Goal: Check status: Check status

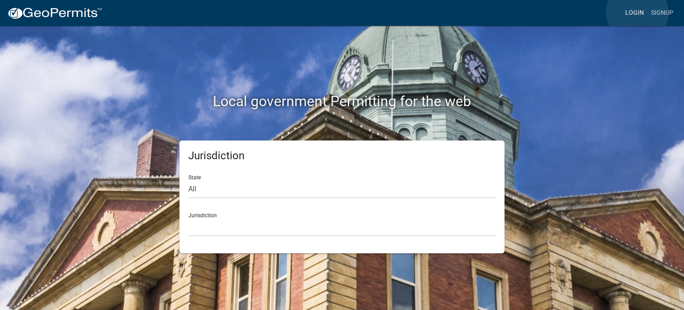
click at [638, 12] on link "Login" at bounding box center [635, 12] width 26 height 17
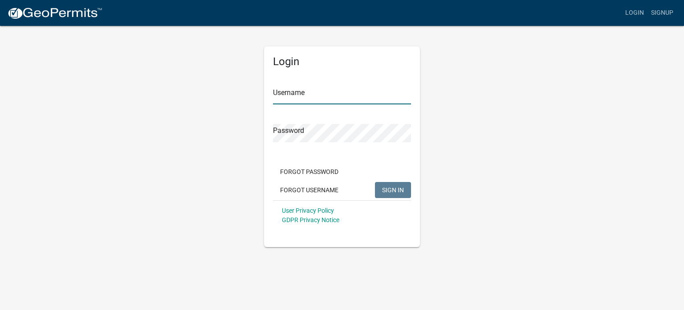
click at [341, 88] on input "Username" at bounding box center [342, 95] width 138 height 18
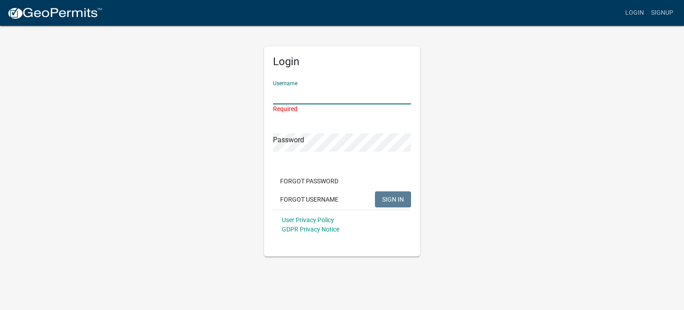
type input "[PERSON_NAME][EMAIL_ADDRESS][DOMAIN_NAME]"
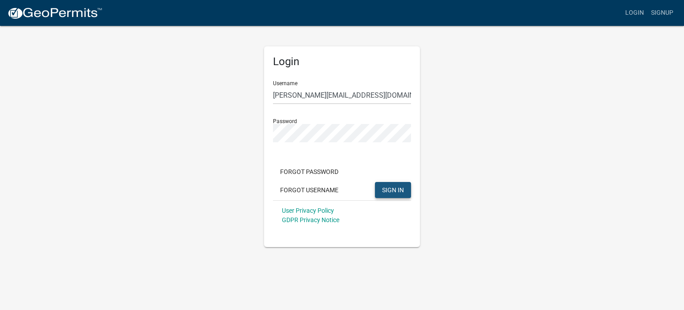
click at [382, 184] on button "SIGN IN" at bounding box center [393, 190] width 36 height 16
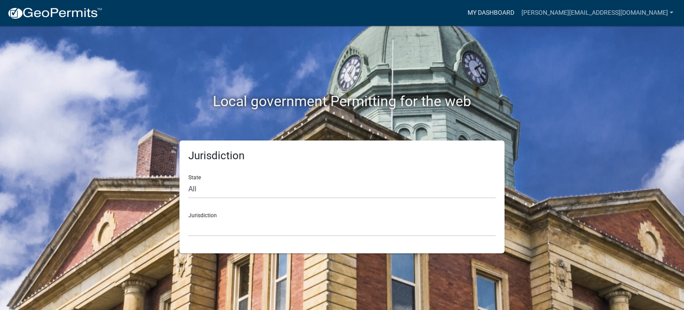
click at [518, 12] on link "My Dashboard" at bounding box center [491, 12] width 54 height 17
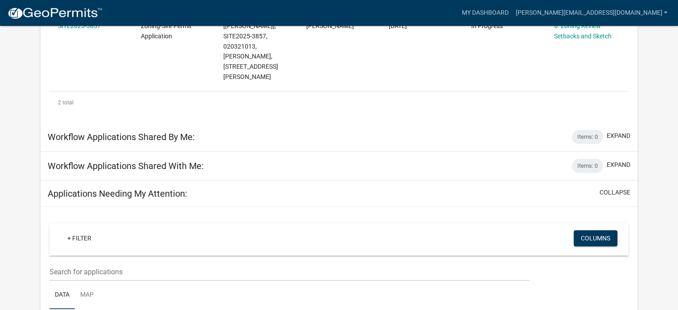
scroll to position [213, 0]
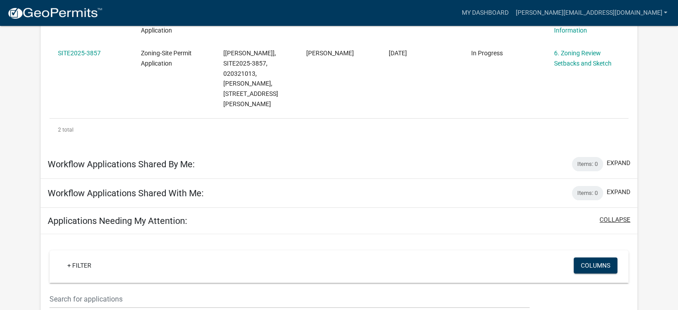
click at [618, 215] on button "collapse" at bounding box center [614, 219] width 31 height 9
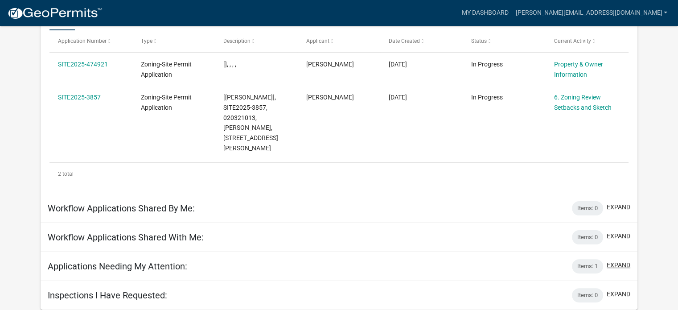
scroll to position [157, 0]
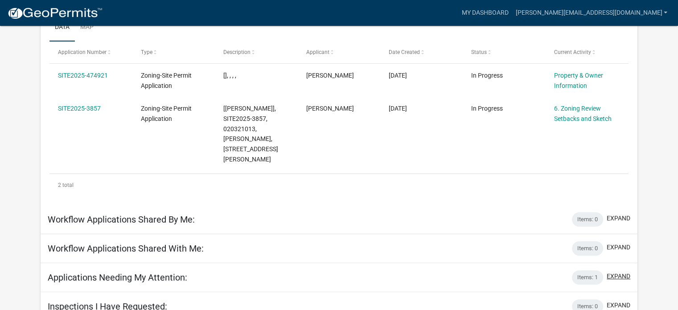
click at [617, 271] on button "expand" at bounding box center [618, 275] width 24 height 9
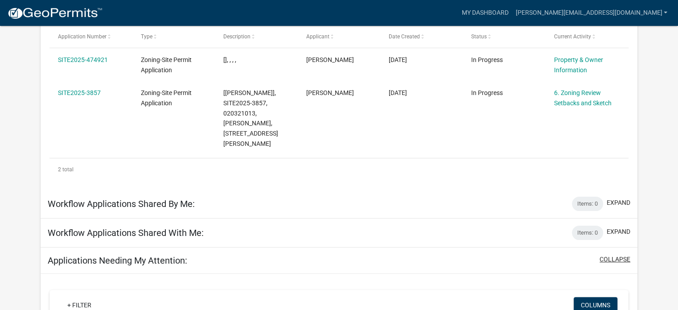
scroll to position [79, 0]
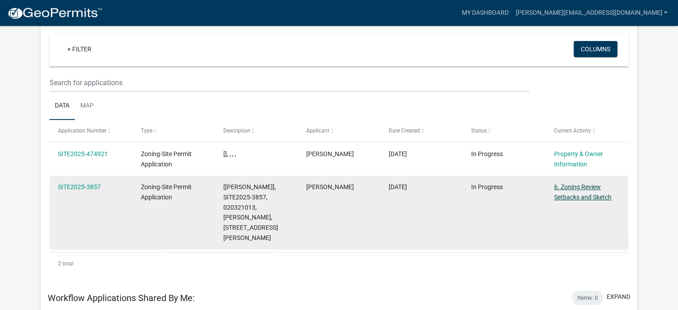
click at [578, 196] on link "6. Zoning Review Setbacks and Sketch" at bounding box center [582, 191] width 57 height 17
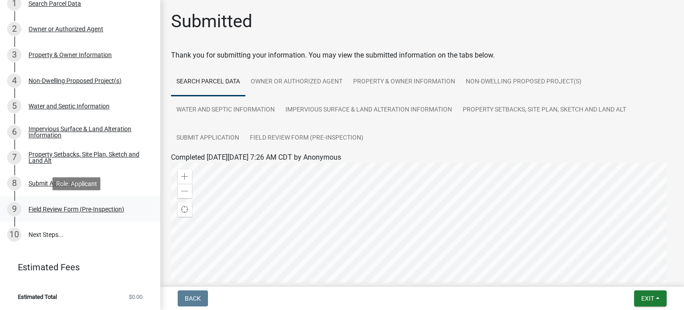
click at [100, 211] on div "Field Review Form (Pre-Inspection)" at bounding box center [77, 209] width 96 height 6
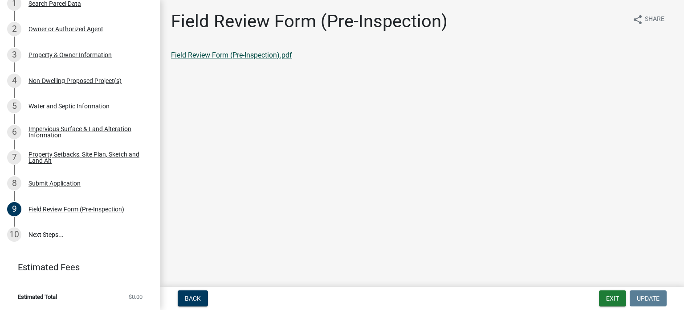
click at [233, 58] on link "Field Review Form (Pre-Inspection).pdf" at bounding box center [231, 55] width 121 height 8
click at [48, 234] on link "10 Next Steps..." at bounding box center [80, 234] width 160 height 26
click at [614, 303] on button "Exit" at bounding box center [612, 298] width 27 height 16
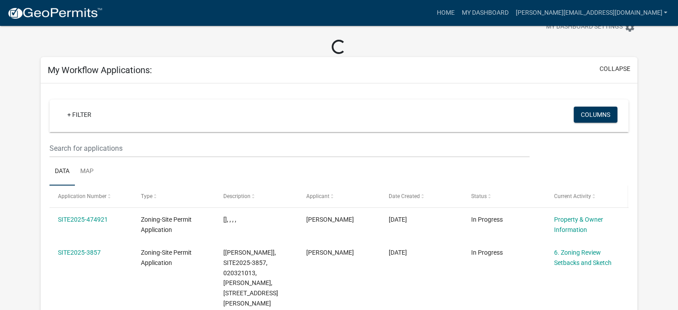
scroll to position [45, 0]
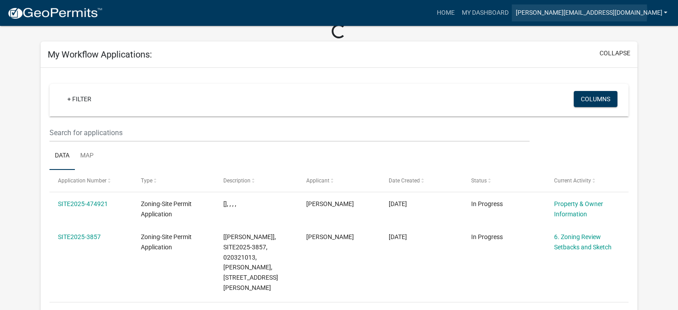
click at [649, 12] on link "[PERSON_NAME][EMAIL_ADDRESS][DOMAIN_NAME]" at bounding box center [590, 12] width 159 height 17
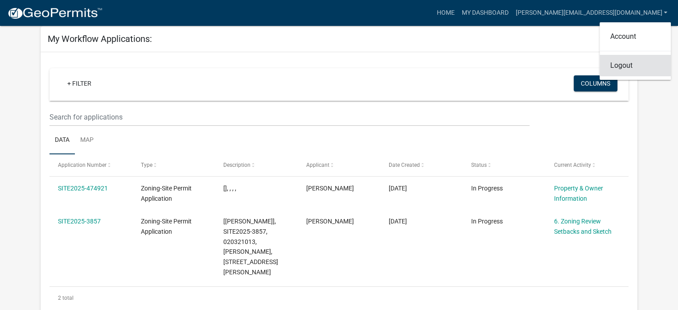
click at [626, 68] on link "Logout" at bounding box center [634, 65] width 71 height 21
